Goal: Task Accomplishment & Management: Manage account settings

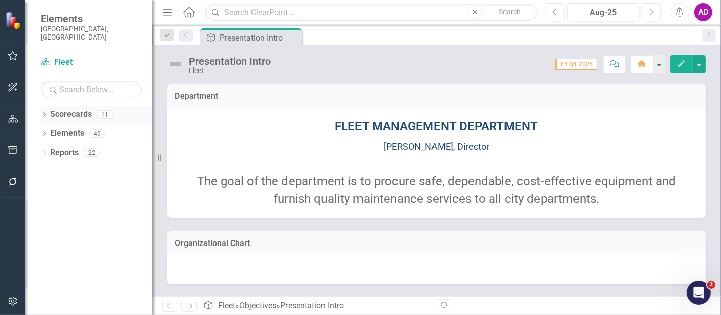
click at [45, 113] on icon "Dropdown" at bounding box center [44, 116] width 7 height 6
click at [49, 129] on div "Dropdown" at bounding box center [50, 133] width 8 height 9
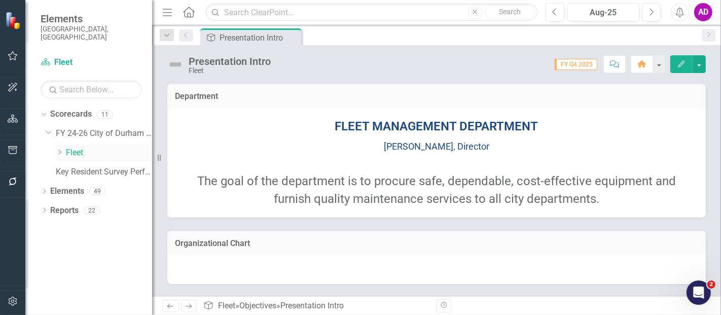
click at [60, 149] on icon "Dropdown" at bounding box center [60, 152] width 8 height 6
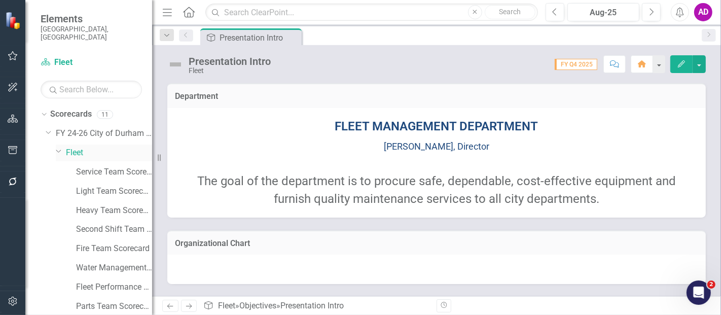
click at [78, 147] on link "Fleet" at bounding box center [109, 153] width 86 height 12
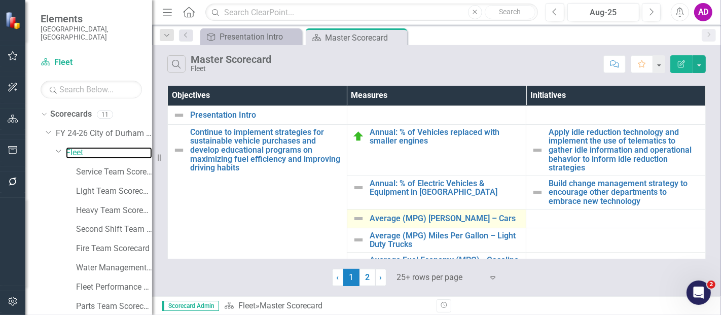
scroll to position [56, 0]
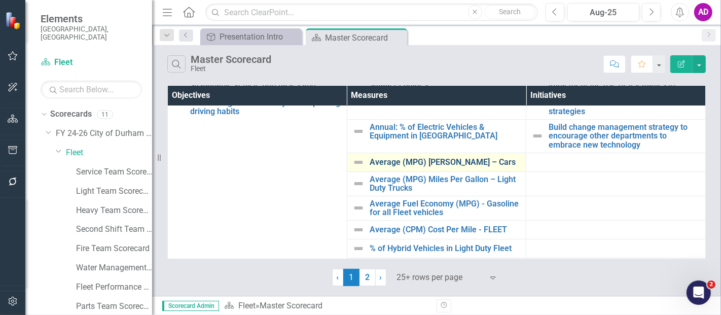
click at [384, 159] on link "Average (MPG) [PERSON_NAME] – Cars" at bounding box center [446, 162] width 152 height 9
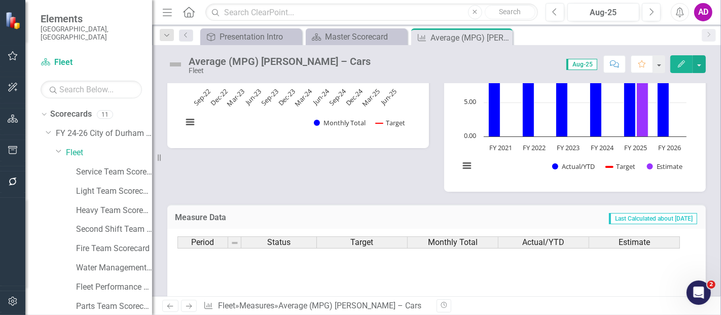
scroll to position [513, 0]
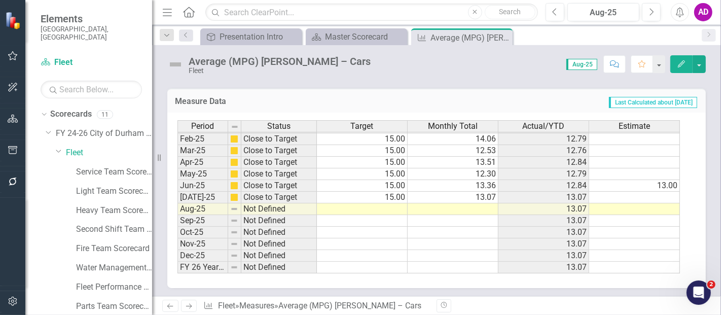
click at [384, 209] on td at bounding box center [362, 209] width 91 height 12
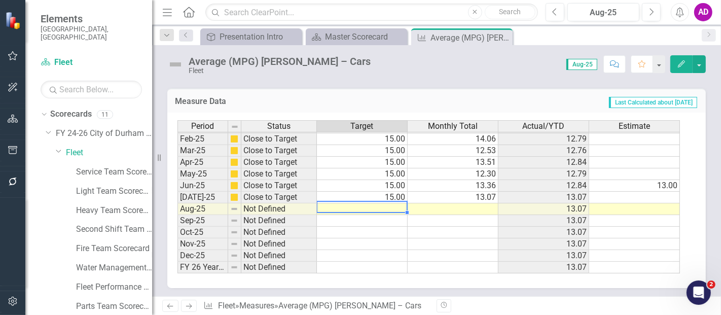
type textarea "15"
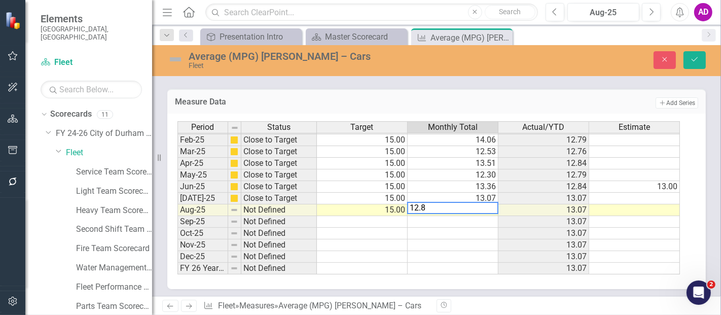
type textarea "12.82"
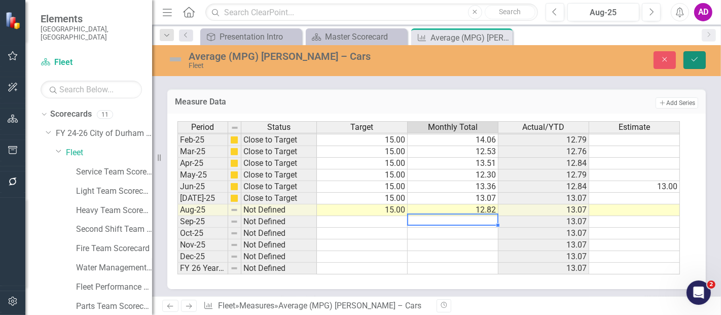
click at [691, 58] on icon "Save" at bounding box center [694, 59] width 9 height 7
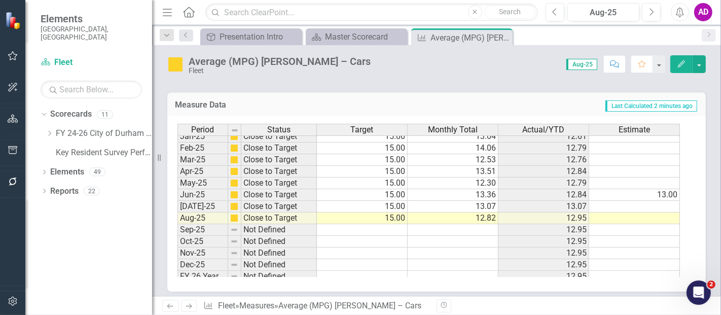
scroll to position [398, 0]
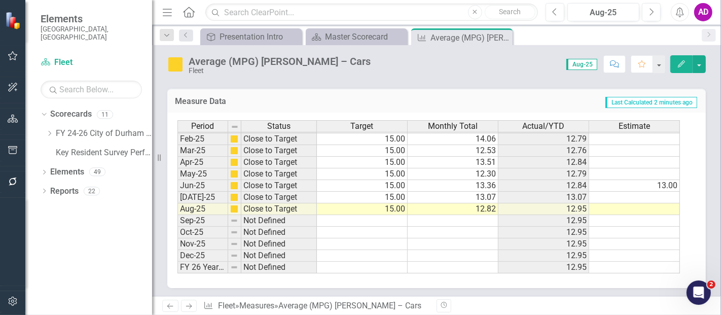
click at [460, 206] on td "12.82" at bounding box center [453, 209] width 91 height 12
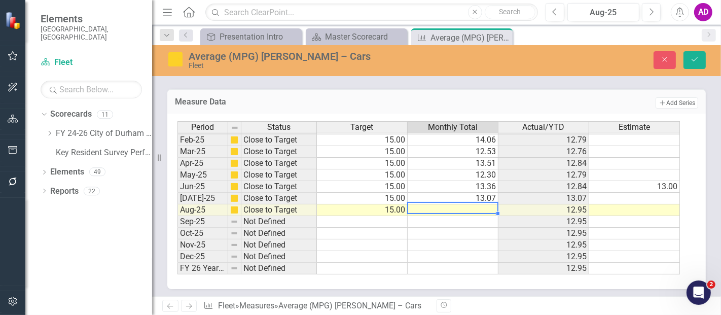
click at [379, 204] on td "15.00" at bounding box center [362, 210] width 91 height 12
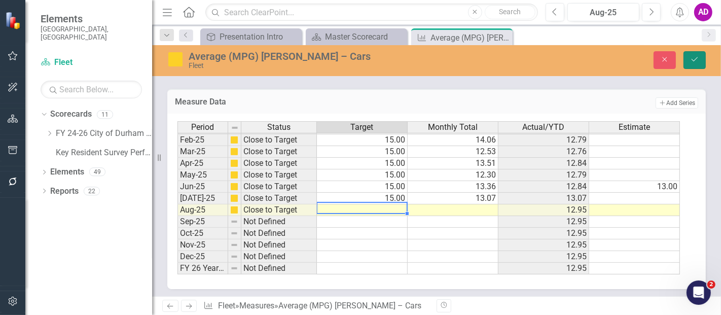
click at [695, 53] on button "Save" at bounding box center [695, 60] width 22 height 18
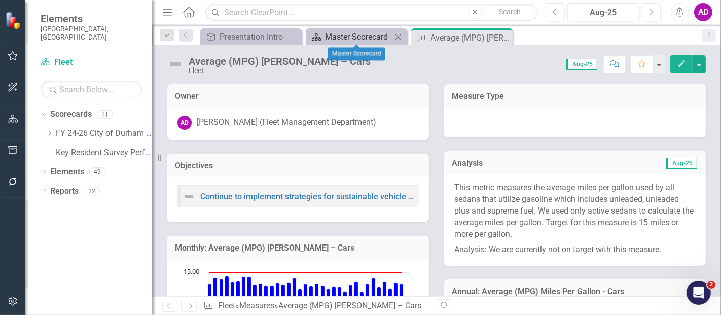
click at [363, 36] on div "Master Scorecard" at bounding box center [358, 36] width 67 height 13
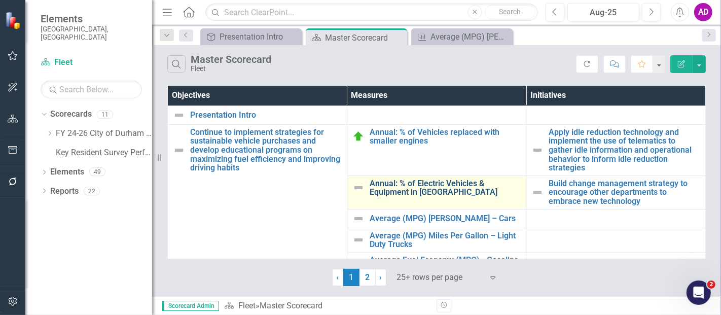
scroll to position [56, 0]
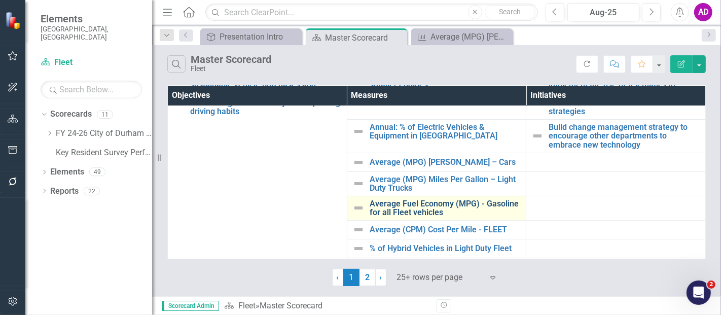
click at [443, 207] on link "Average Fuel Economy (MPG) - Gasoline for all Fleet vehicles" at bounding box center [446, 208] width 152 height 18
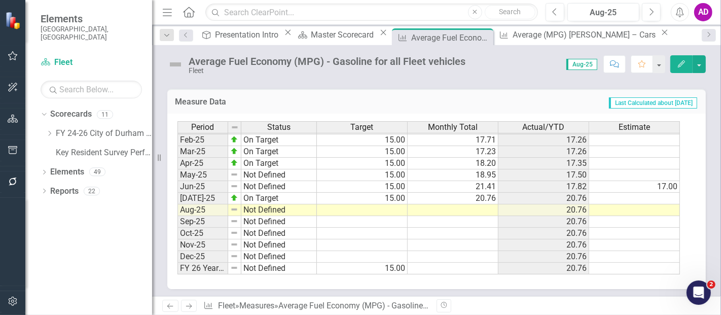
scroll to position [386, 0]
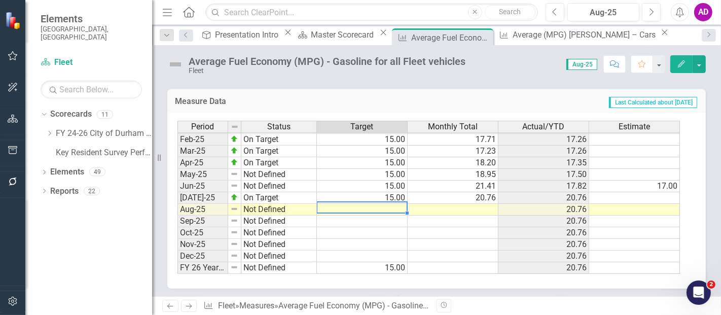
click at [380, 204] on td at bounding box center [362, 210] width 91 height 12
type textarea "15"
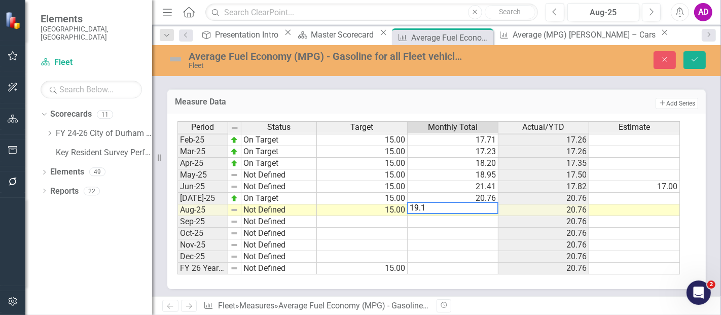
type textarea "19.15"
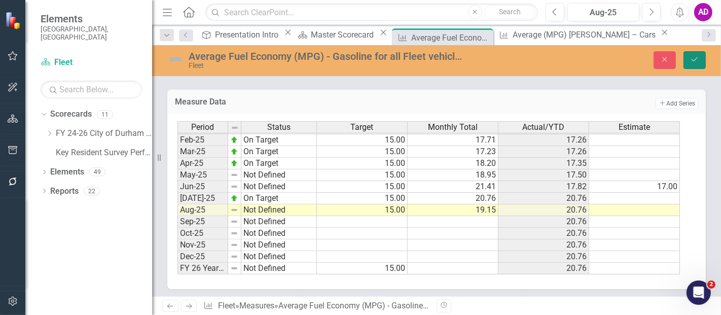
click at [693, 60] on icon "Save" at bounding box center [694, 59] width 9 height 7
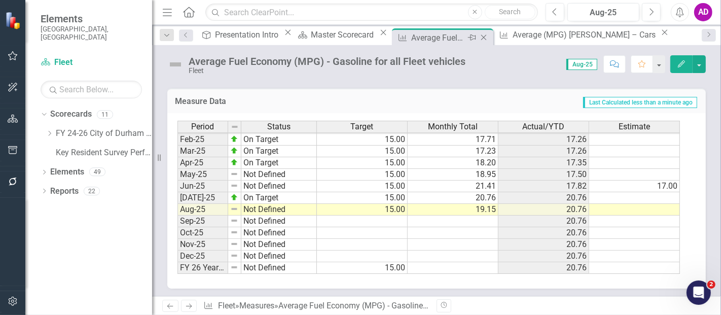
click at [481, 38] on icon "Close" at bounding box center [484, 37] width 10 height 8
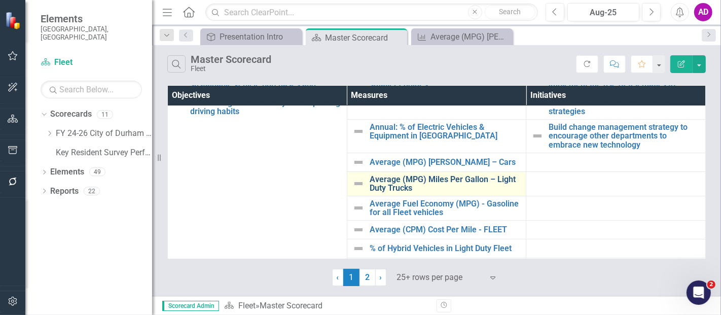
scroll to position [113, 0]
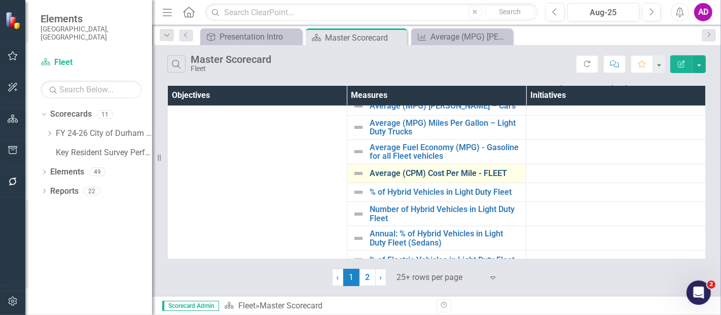
click at [439, 169] on link "Average (CPM) Cost Per Mile - FLEET" at bounding box center [446, 173] width 152 height 9
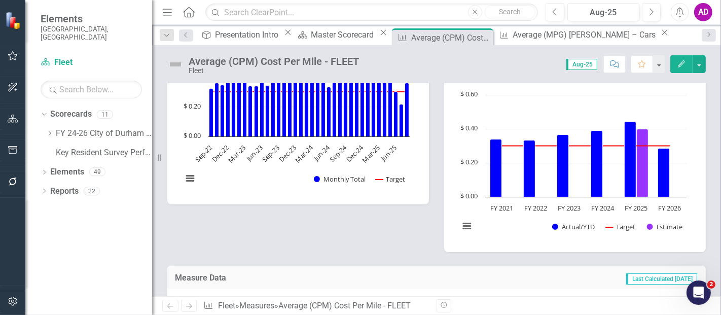
scroll to position [169, 0]
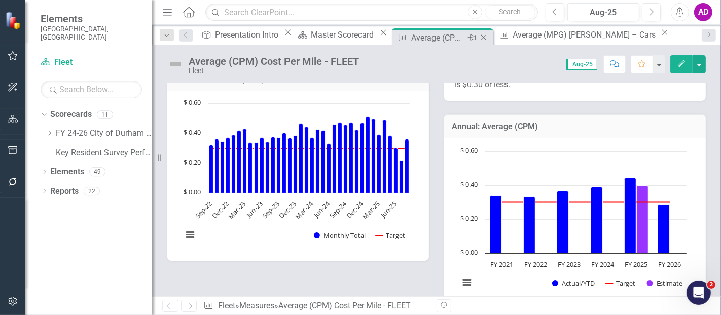
click at [481, 38] on icon at bounding box center [484, 38] width 6 height 6
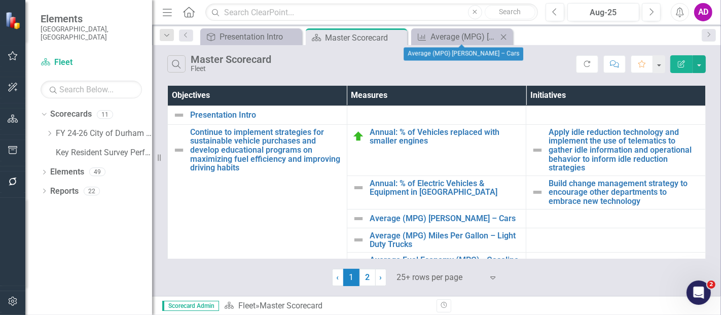
click at [505, 34] on icon "Close" at bounding box center [504, 37] width 10 height 8
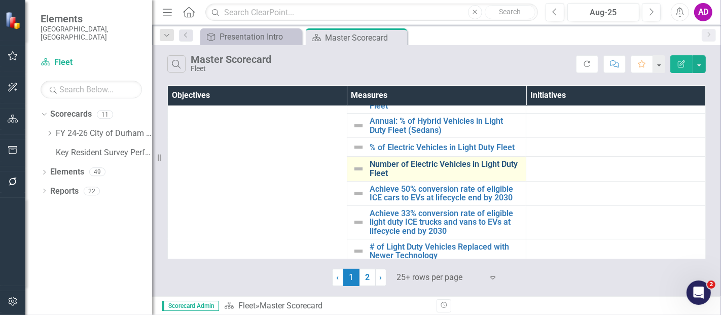
scroll to position [282, 0]
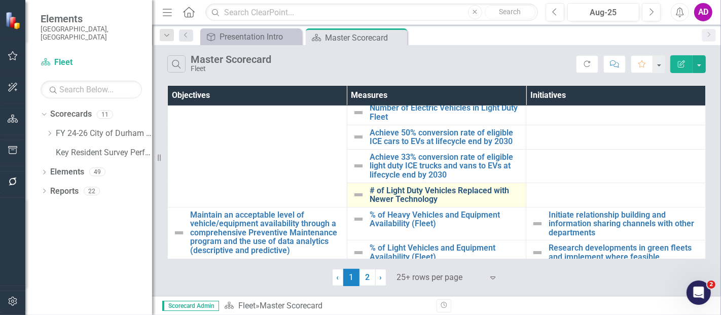
click at [433, 191] on link "# of Light Duty Vehicles Replaced with Newer Technology" at bounding box center [446, 195] width 152 height 18
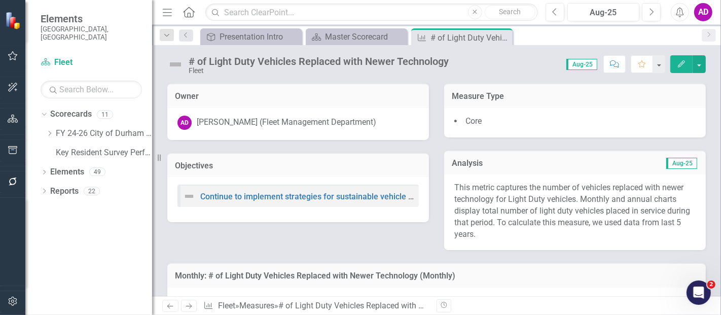
scroll to position [169, 0]
